Goal: Navigation & Orientation: Go to known website

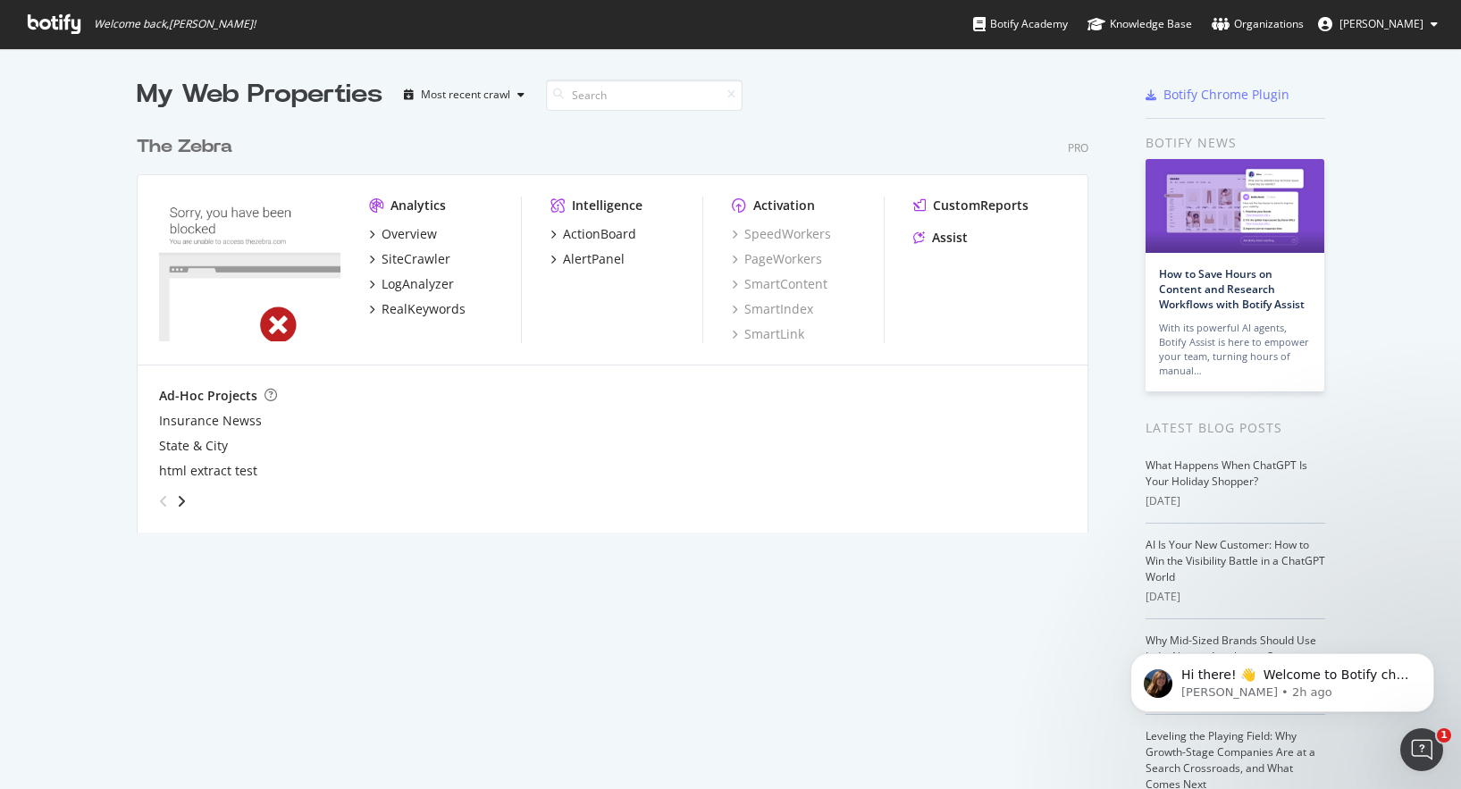
scroll to position [789, 1461]
